Goal: Find specific page/section: Find specific page/section

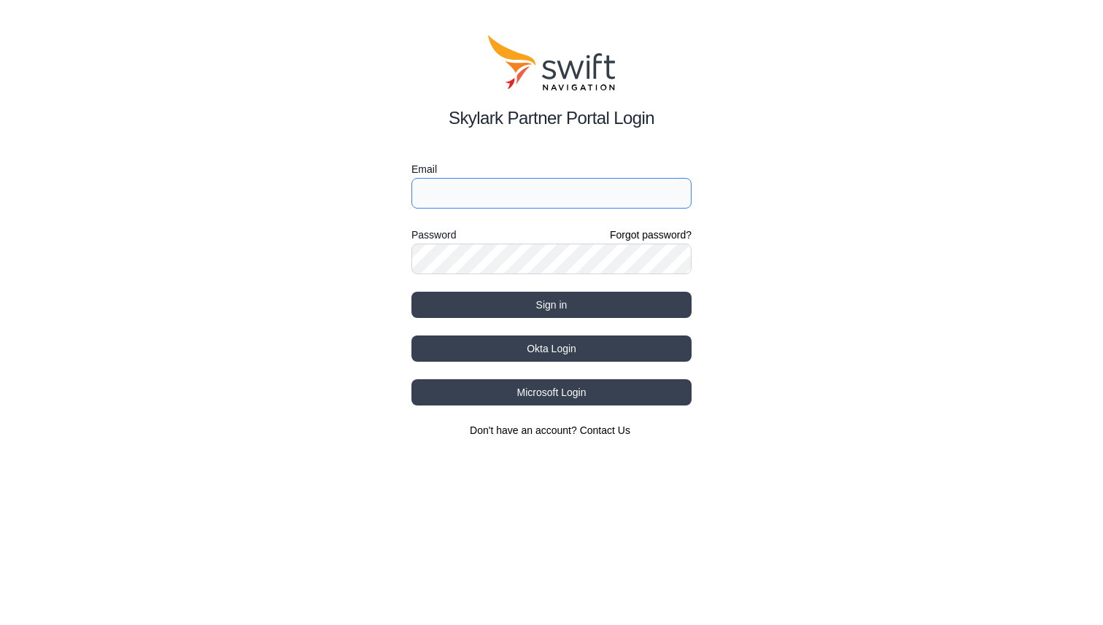
click at [509, 190] on input "Email" at bounding box center [551, 193] width 280 height 31
type input "[EMAIL_ADDRESS][PERSON_NAME][DOMAIN_NAME]"
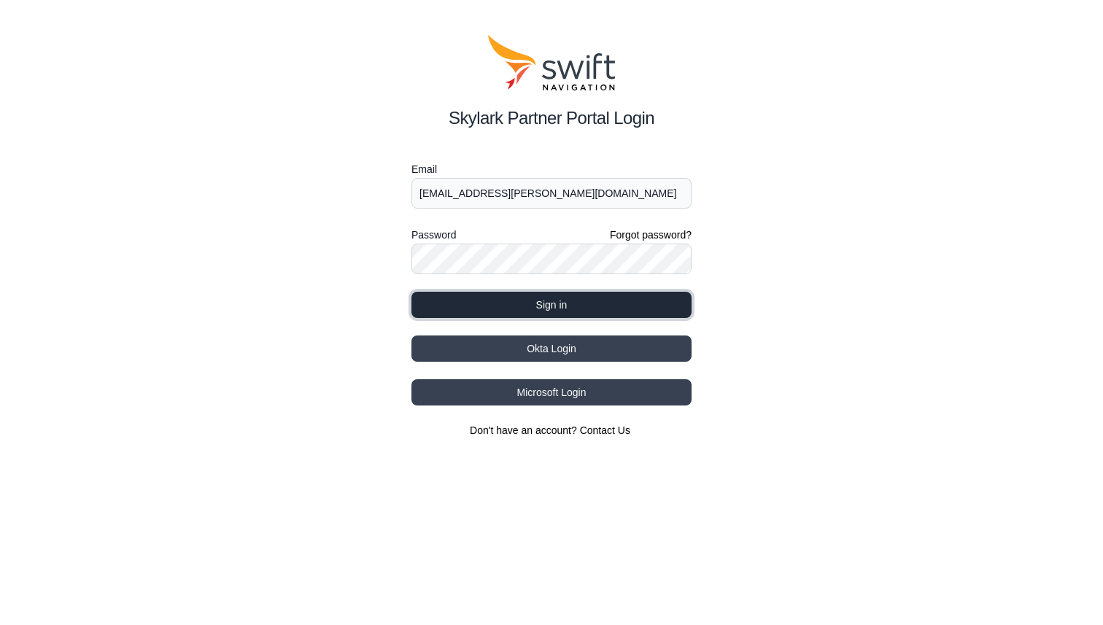
click at [562, 302] on button "Sign in" at bounding box center [551, 305] width 280 height 26
select select
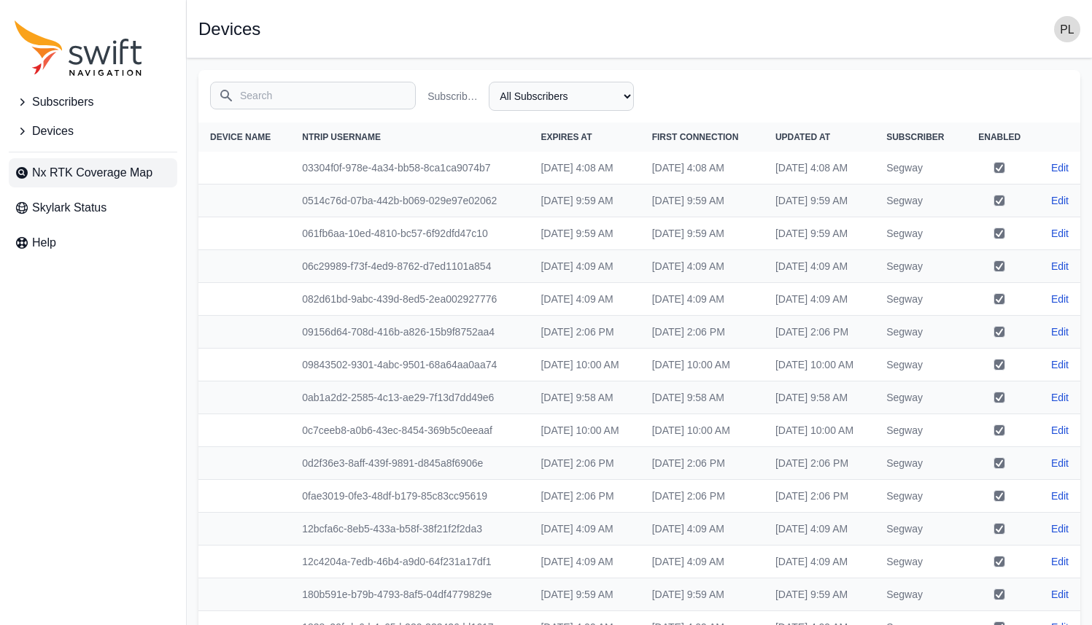
click at [98, 171] on span "Nx RTK Coverage Map" at bounding box center [92, 173] width 120 height 18
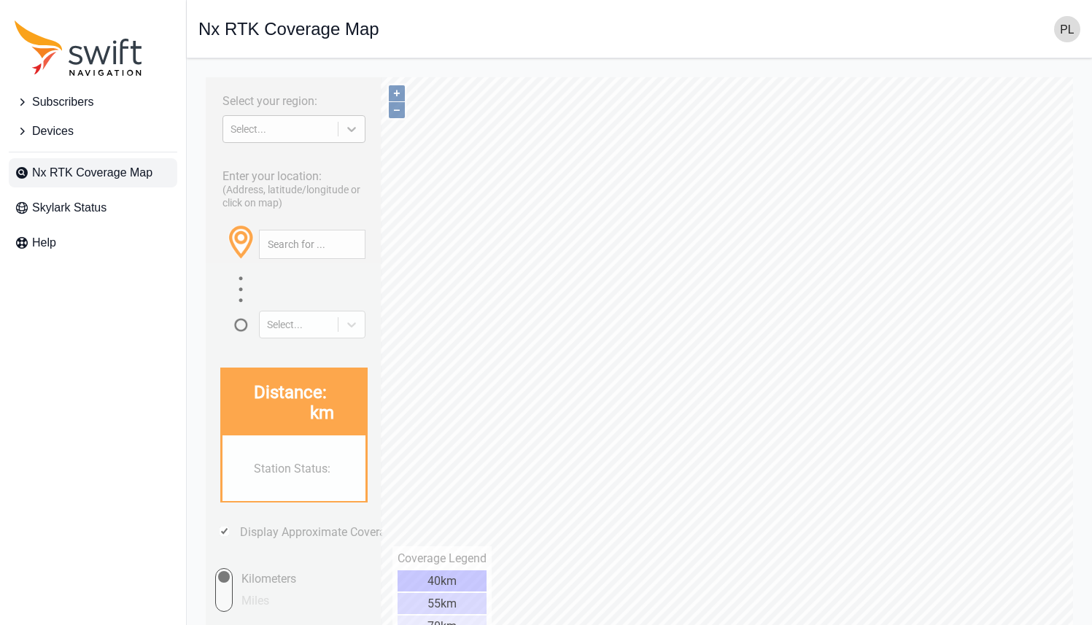
click at [359, 126] on icon at bounding box center [351, 129] width 15 height 15
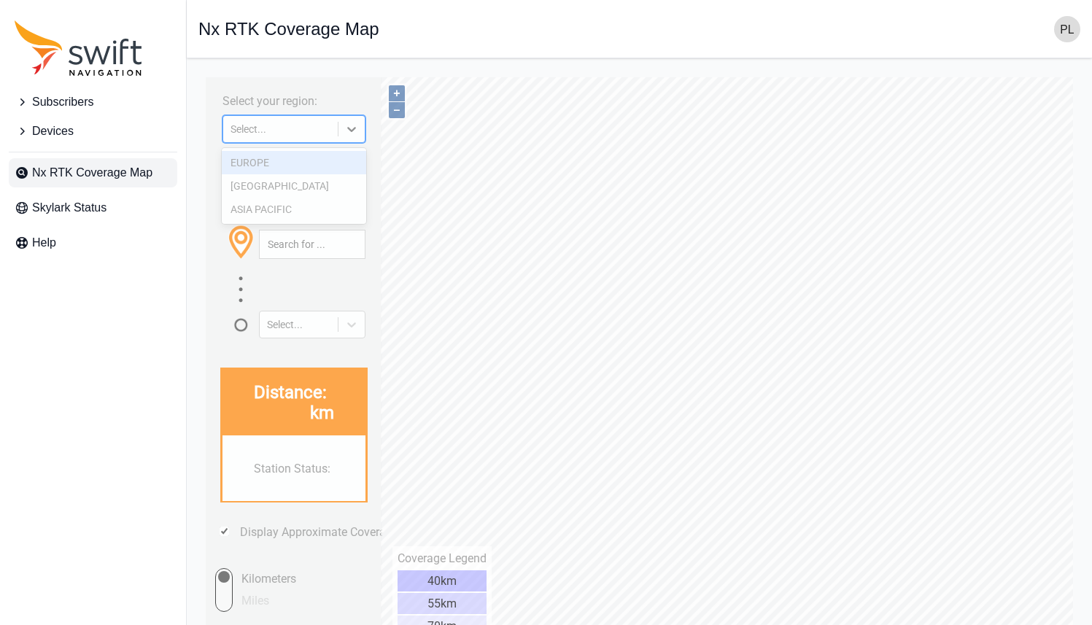
click at [281, 162] on div "EUROPE" at bounding box center [294, 162] width 145 height 23
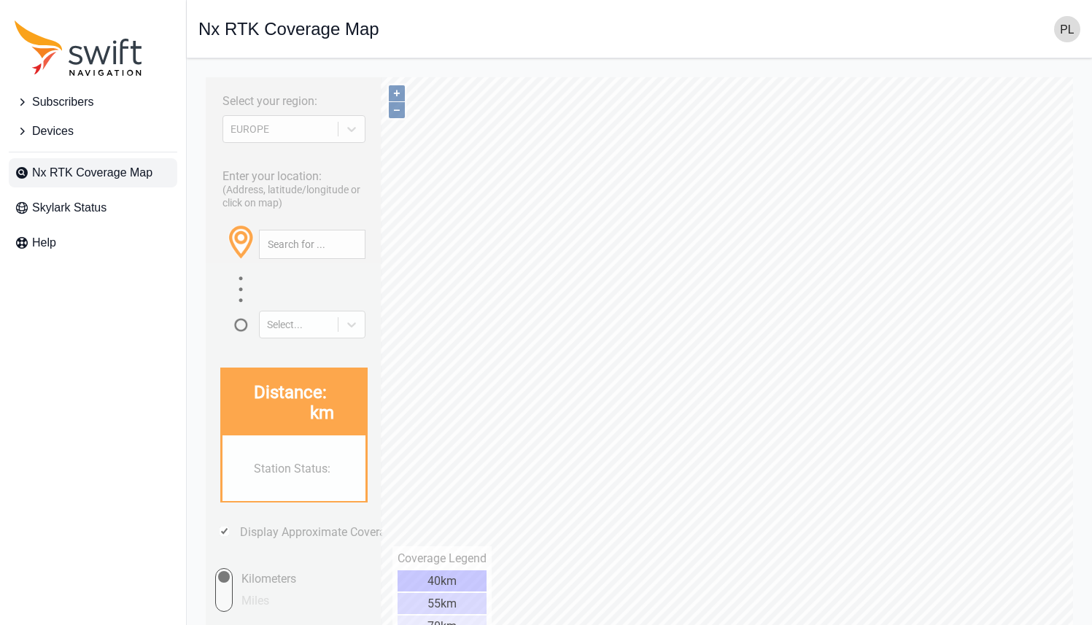
click at [257, 160] on div "Enter your location: (Address, latitude/longitude or click on map) Select..." at bounding box center [294, 249] width 162 height 179
click at [354, 322] on icon at bounding box center [351, 324] width 9 height 5
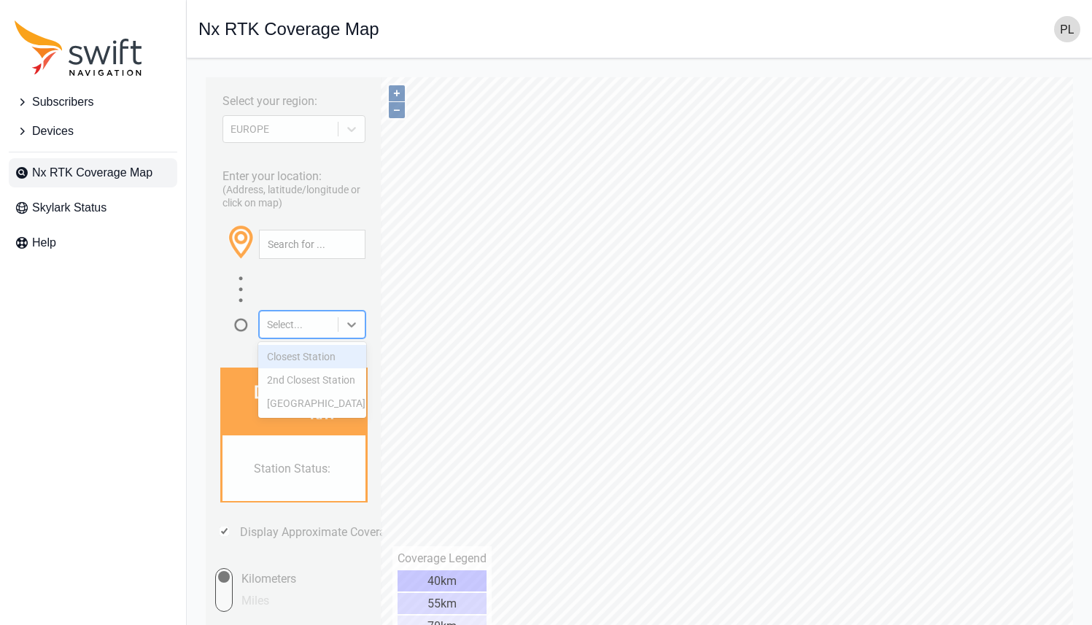
click at [330, 360] on div "Closest Station" at bounding box center [312, 356] width 109 height 23
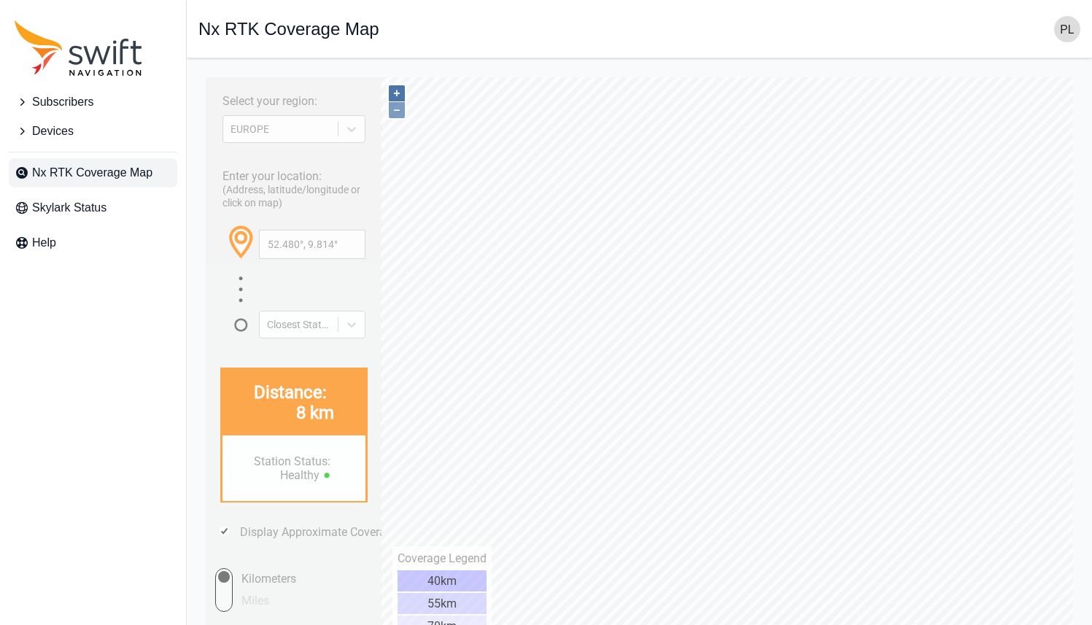
click at [400, 91] on button "+" at bounding box center [397, 93] width 16 height 16
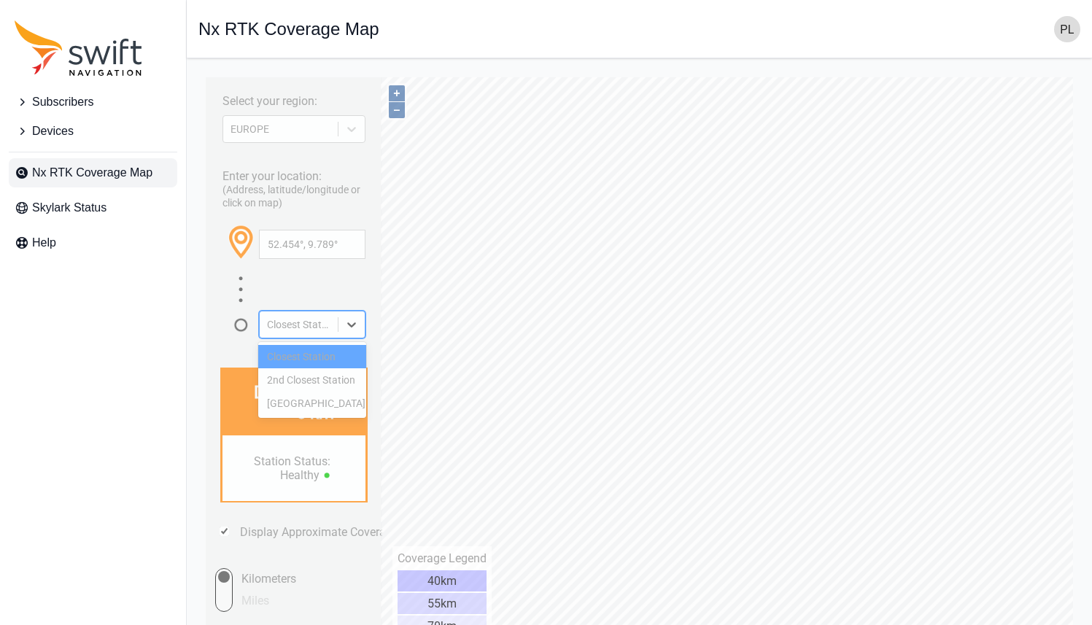
click at [355, 317] on icon at bounding box center [351, 324] width 15 height 15
click at [311, 357] on div "Closest Station" at bounding box center [312, 356] width 109 height 23
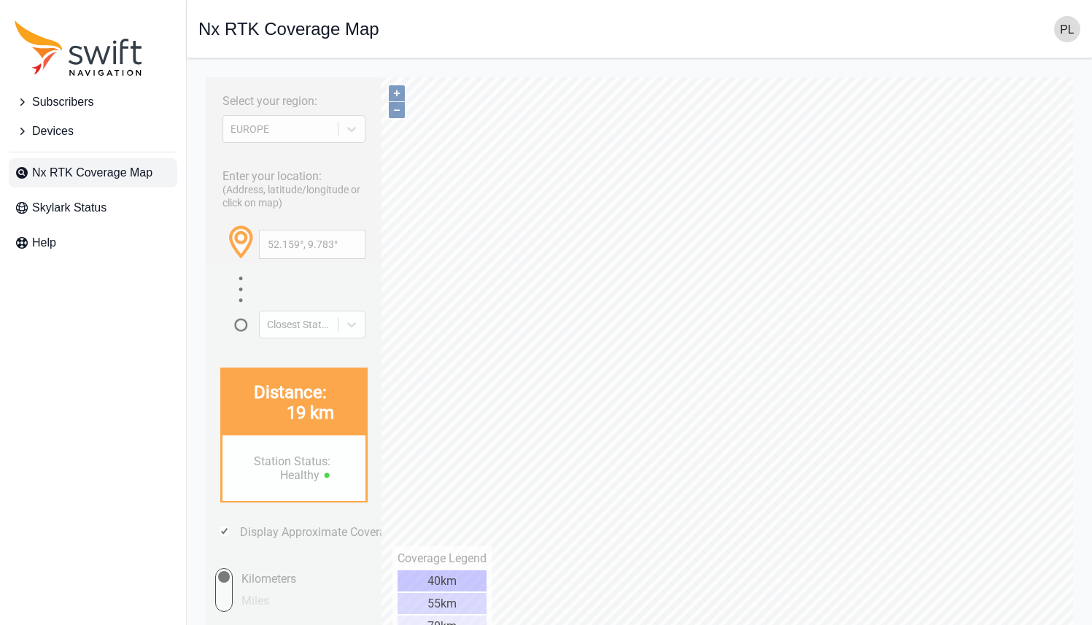
type input "52.157°, 9.955°"
